Goal: Check status: Check status

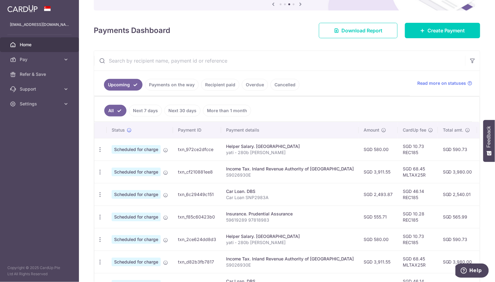
click at [67, 258] on aside "[EMAIL_ADDRESS][DOMAIN_NAME] Home Pay Payments Recipients Cards Refer & Save Su…" at bounding box center [39, 141] width 79 height 282
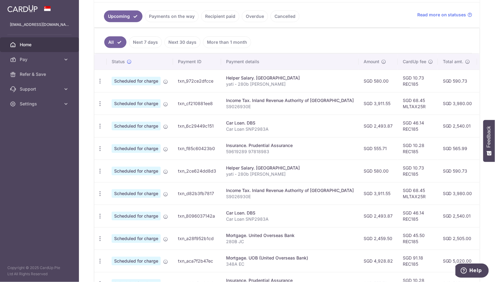
scroll to position [171, 0]
